Goal: Information Seeking & Learning: Understand process/instructions

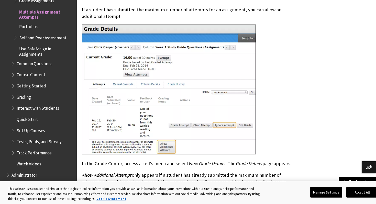
scroll to position [587, 0]
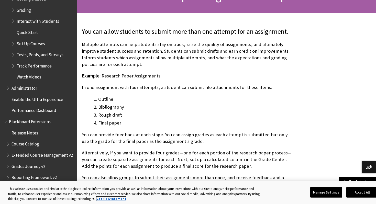
scroll to position [124, 0]
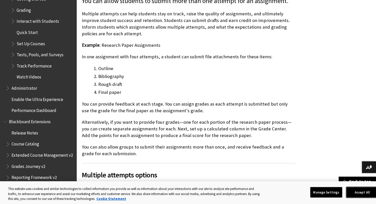
click at [352, 190] on button "Accept All" at bounding box center [362, 192] width 32 height 11
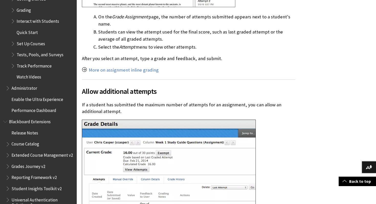
scroll to position [548, 0]
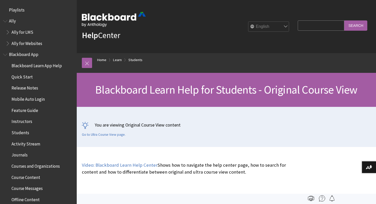
scroll to position [605, 0]
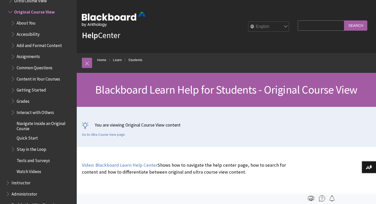
click at [40, 50] on ul "About You Accessibility Add and Format Content Assignments Common Questions Con…" at bounding box center [41, 97] width 66 height 157
click at [37, 55] on span "Assignments" at bounding box center [28, 55] width 23 height 7
click at [25, 58] on span "Assignments" at bounding box center [30, 55] width 26 height 7
click at [15, 58] on span "Book outline for Blackboard Learn Help" at bounding box center [13, 55] width 5 height 6
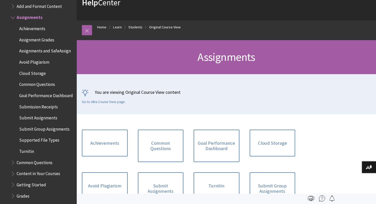
scroll to position [642, 0]
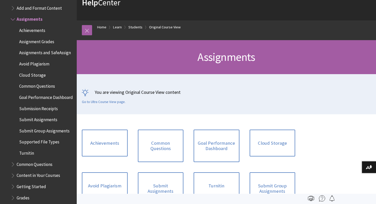
click at [51, 117] on span "Submit Assignments" at bounding box center [38, 118] width 38 height 7
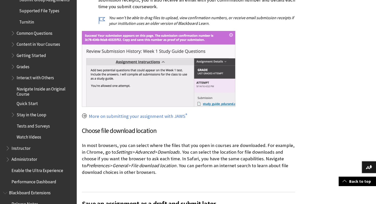
scroll to position [615, 0]
